Goal: Navigation & Orientation: Find specific page/section

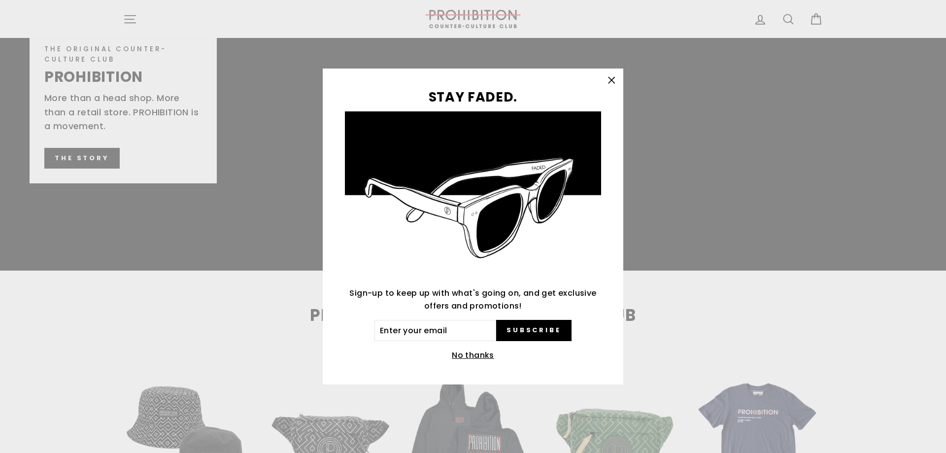
scroll to position [1380, 0]
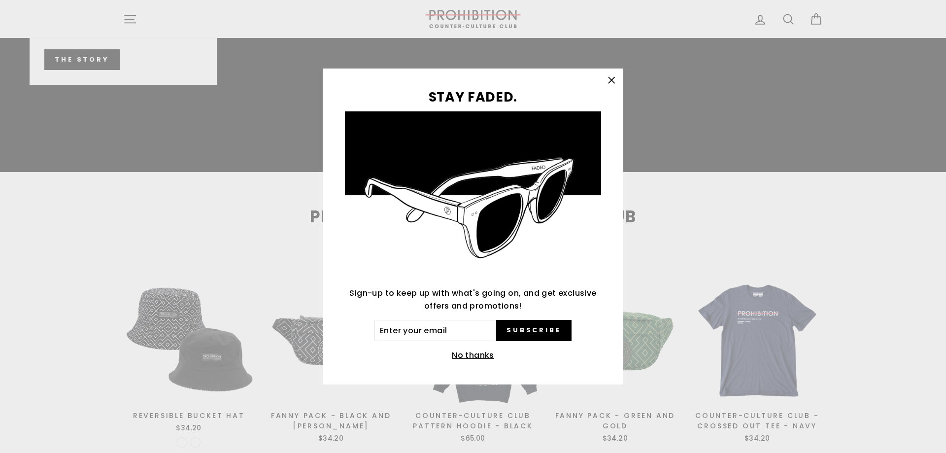
click at [607, 78] on icon "button" at bounding box center [612, 80] width 14 height 14
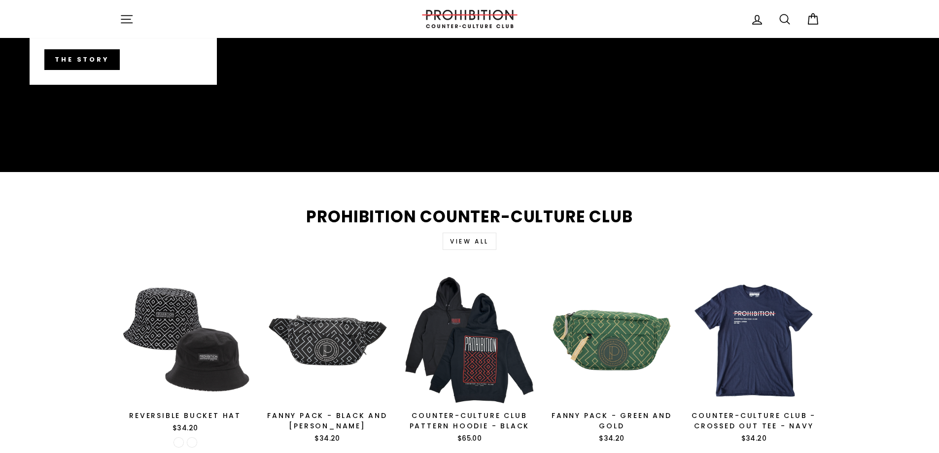
click at [133, 17] on icon "button" at bounding box center [127, 19] width 14 height 14
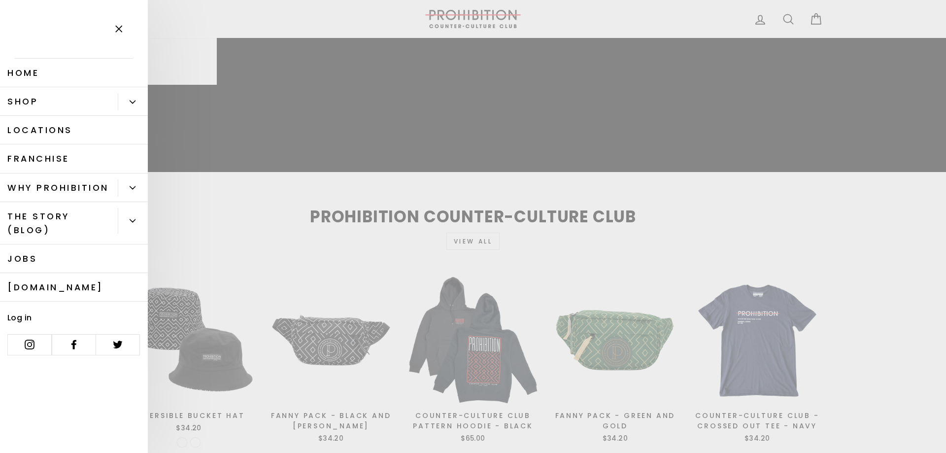
click at [137, 105] on button "Primary" at bounding box center [133, 101] width 30 height 17
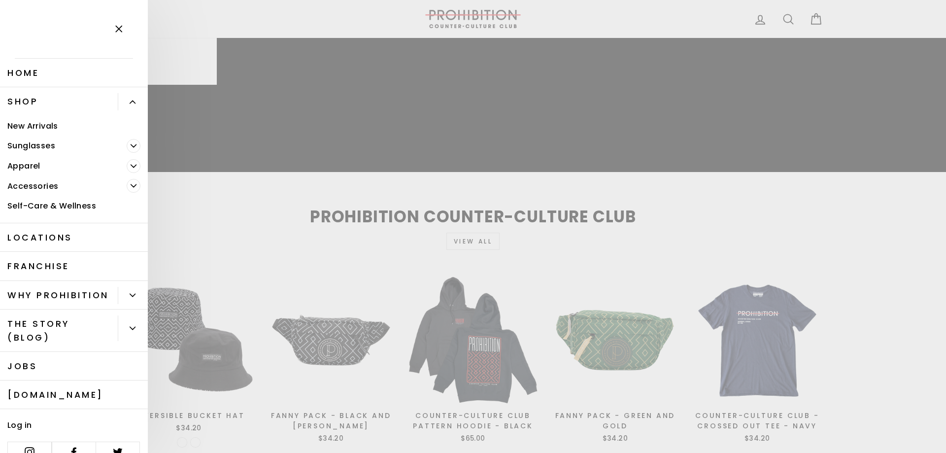
click at [127, 183] on span "Primary" at bounding box center [134, 186] width 14 height 14
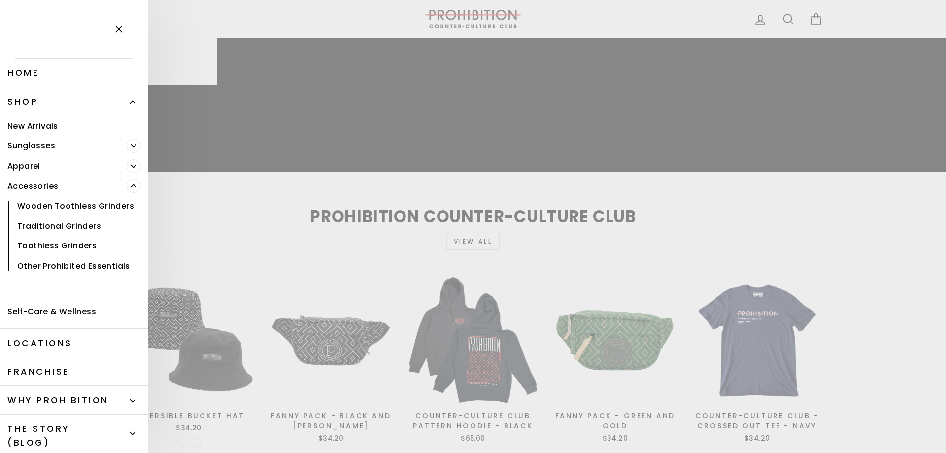
click at [62, 276] on link "Other Prohibited Essentials" at bounding box center [74, 266] width 148 height 20
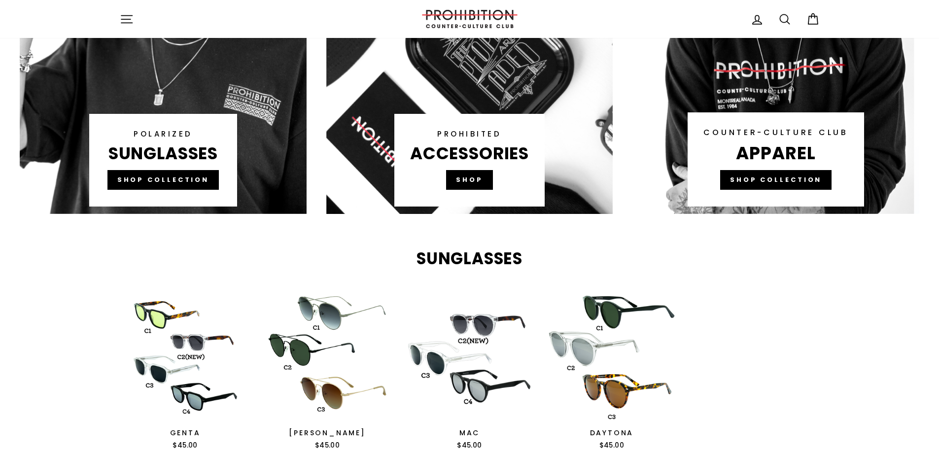
scroll to position [739, 0]
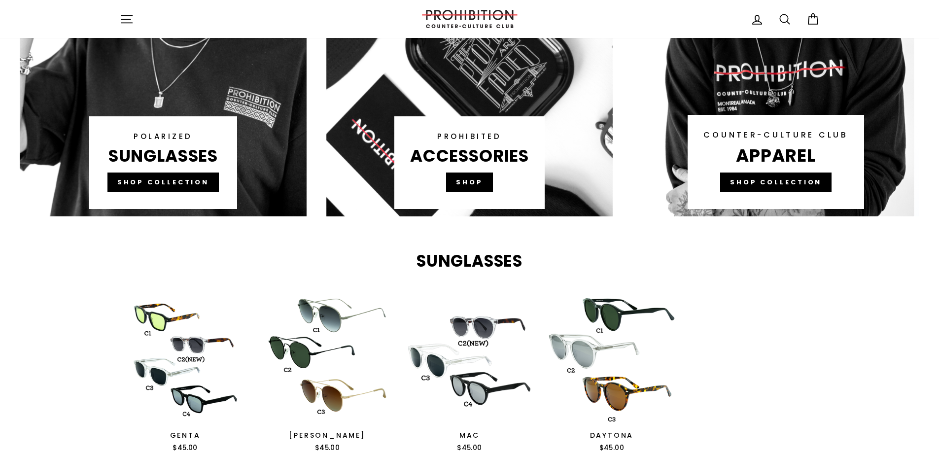
click at [473, 185] on link at bounding box center [469, 29] width 287 height 375
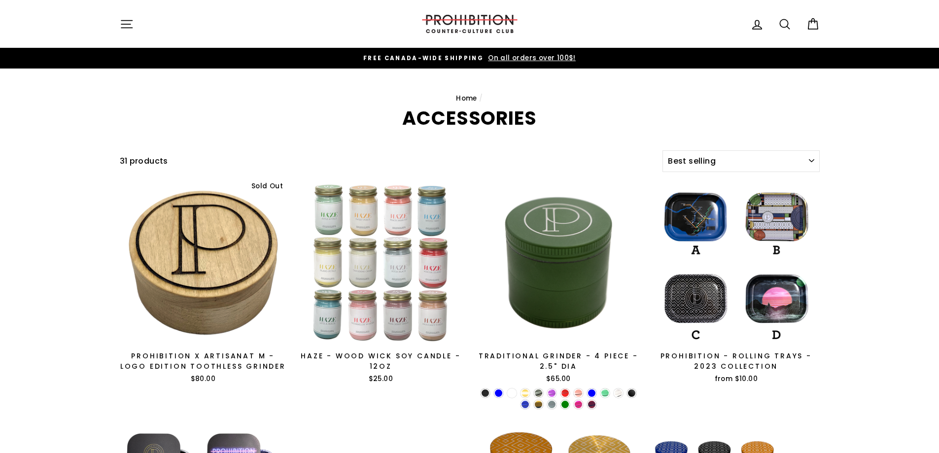
select select "best-selling"
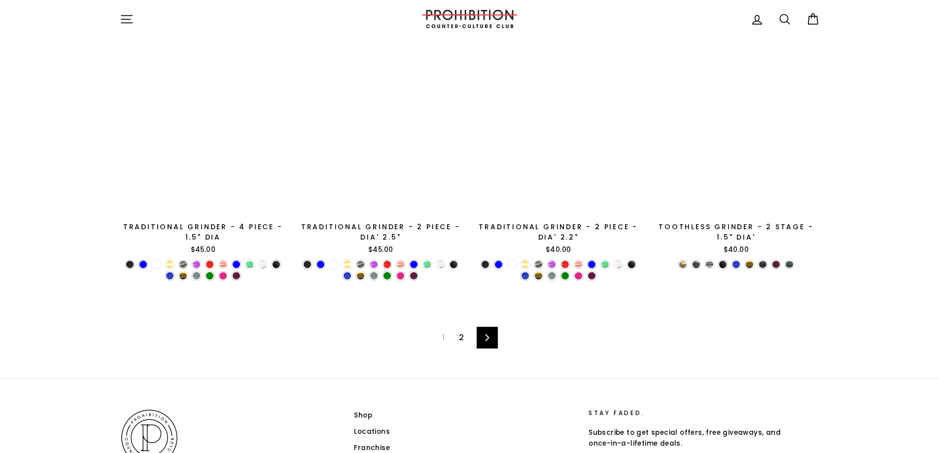
scroll to position [1656, 0]
